Goal: Task Accomplishment & Management: Manage account settings

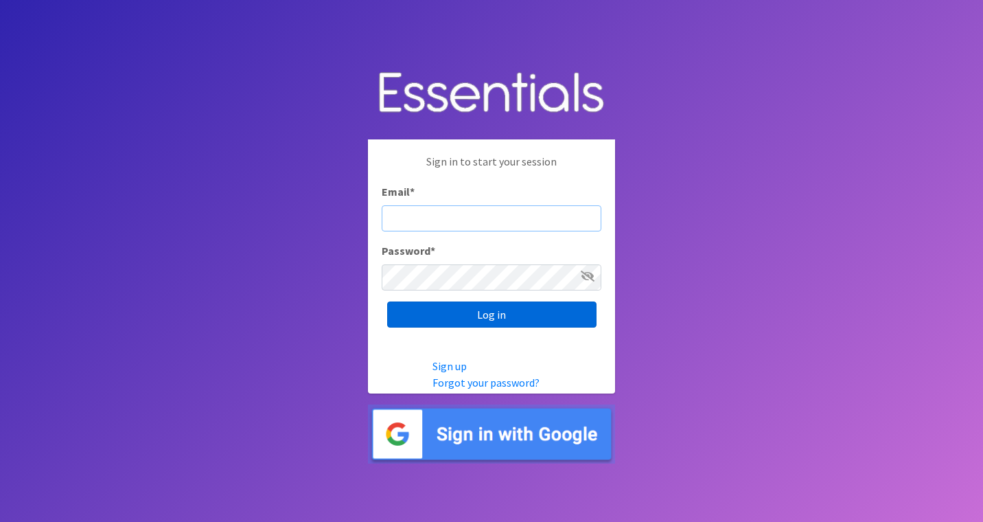
type input "[EMAIL_ADDRESS][DOMAIN_NAME]"
click at [536, 317] on input "Log in" at bounding box center [491, 314] width 209 height 26
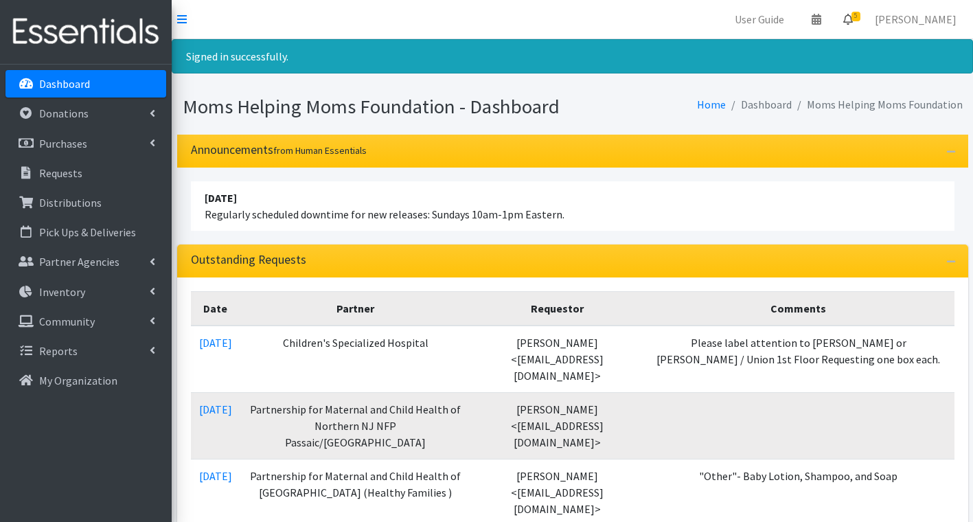
click at [864, 15] on link "5" at bounding box center [848, 18] width 32 height 27
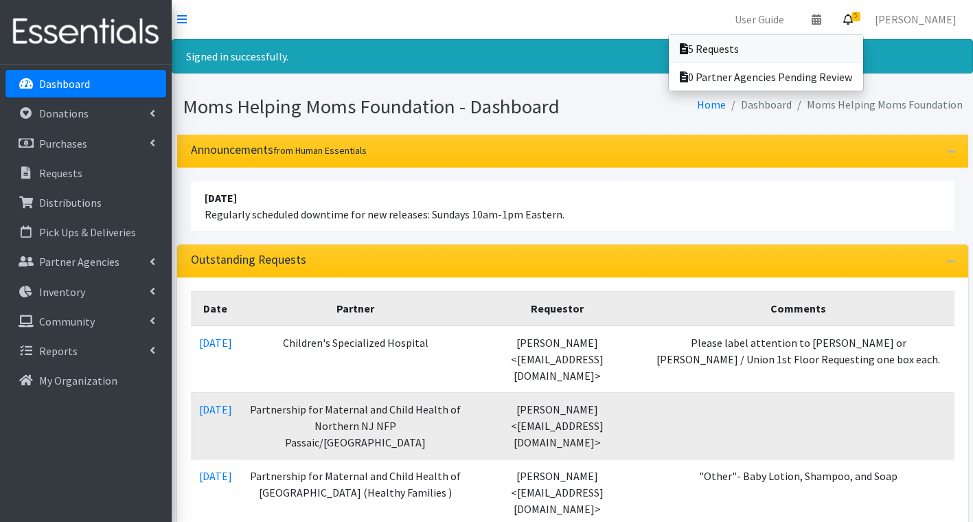
click at [803, 45] on link "5 Requests" at bounding box center [766, 48] width 194 height 27
